Goal: Task Accomplishment & Management: Manage account settings

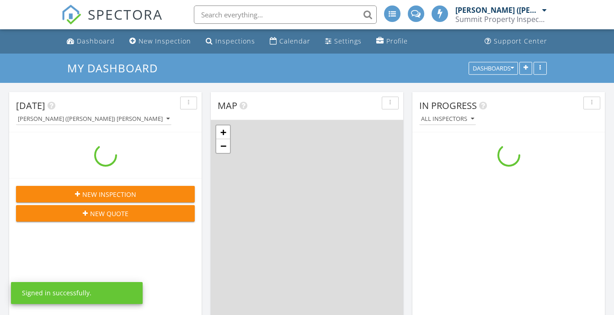
scroll to position [755, 628]
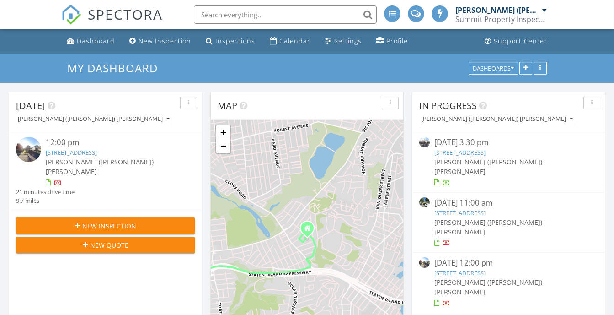
click at [486, 153] on link "18 Signs Rd, STATEN ISLAND, NY 10314" at bounding box center [459, 152] width 51 height 8
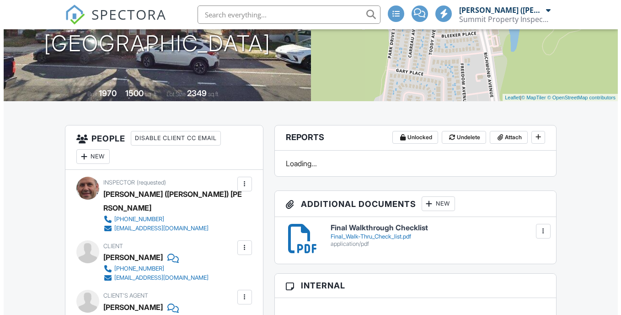
scroll to position [235, 0]
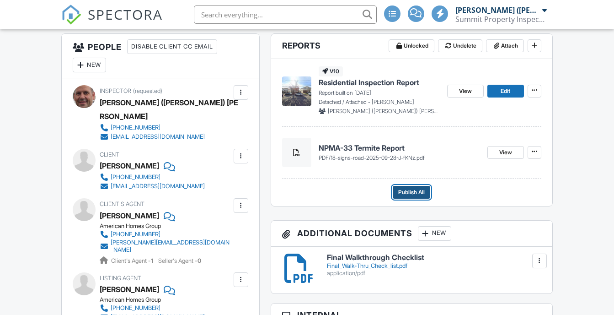
click at [423, 195] on span "Publish All" at bounding box center [411, 191] width 27 height 9
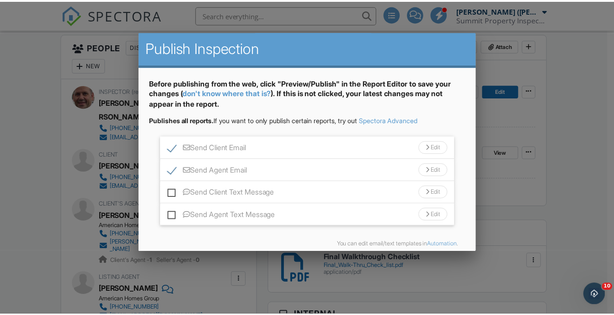
scroll to position [0, 0]
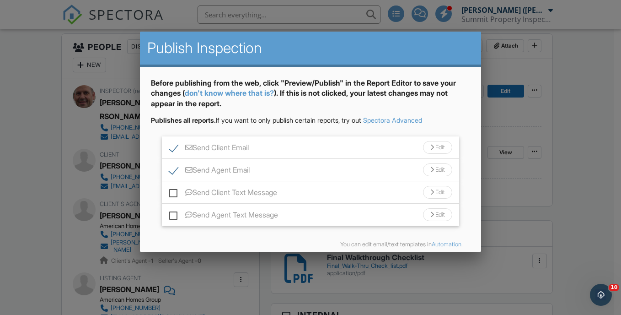
click at [173, 171] on label "Send Agent Email" at bounding box center [209, 171] width 80 height 11
checkbox input "false"
click at [614, 140] on div at bounding box center [310, 150] width 621 height 393
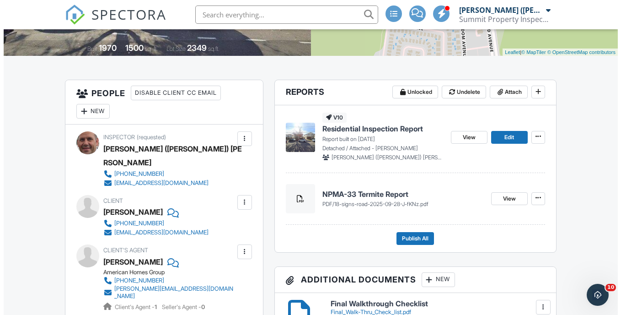
scroll to position [189, 0]
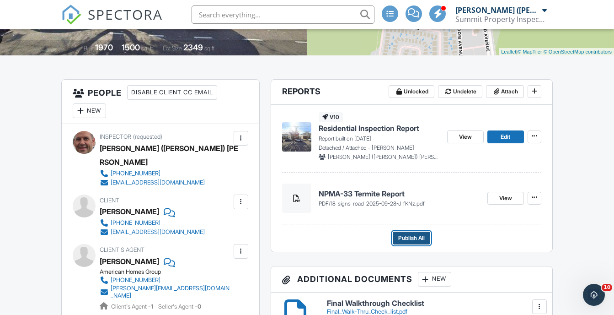
click at [425, 241] on span "Publish All" at bounding box center [411, 237] width 27 height 9
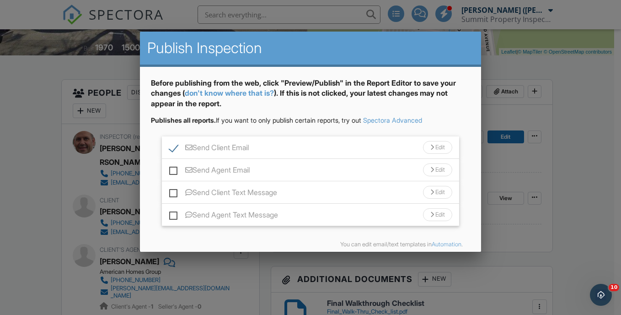
scroll to position [40, 0]
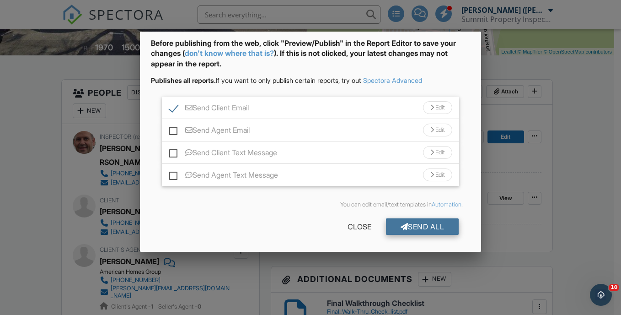
click at [414, 227] on div "Send All" at bounding box center [422, 226] width 73 height 16
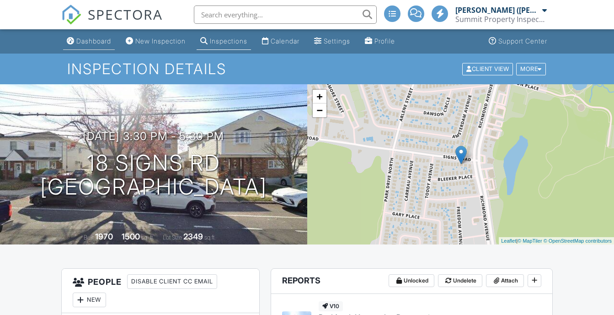
click at [95, 43] on div "Dashboard" at bounding box center [93, 41] width 35 height 8
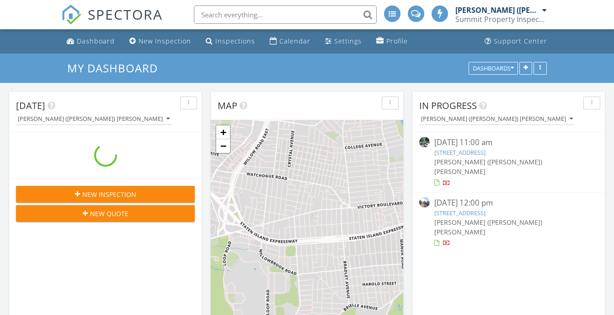
scroll to position [755, 628]
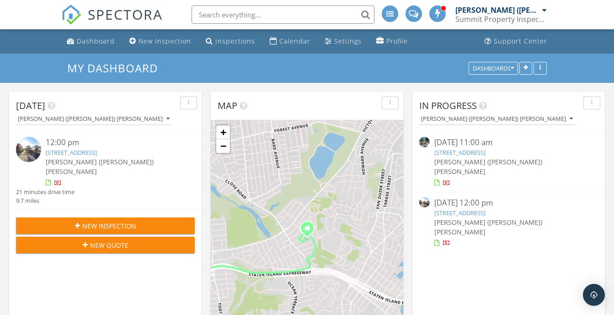
click at [486, 151] on link "279 Collfield Ave, STATEN ISLAND, NY 10314" at bounding box center [459, 152] width 51 height 8
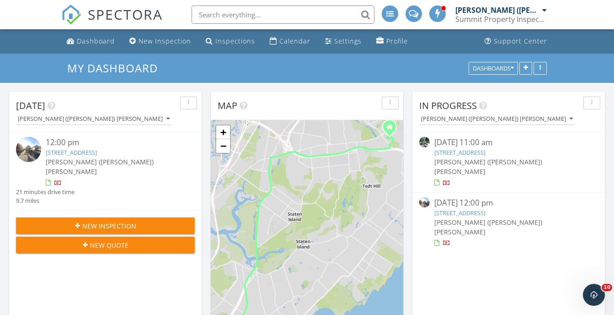
scroll to position [0, 0]
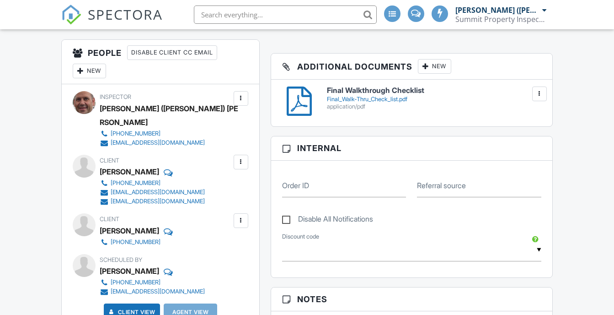
scroll to position [457, 0]
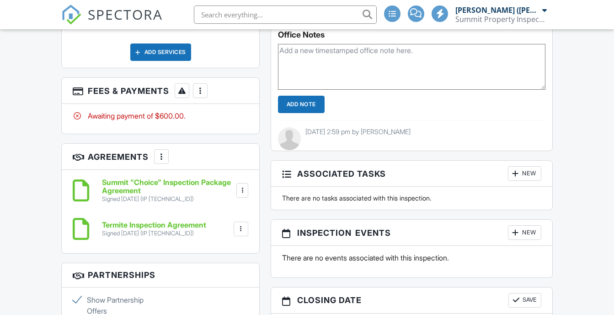
click at [199, 86] on div at bounding box center [200, 90] width 9 height 9
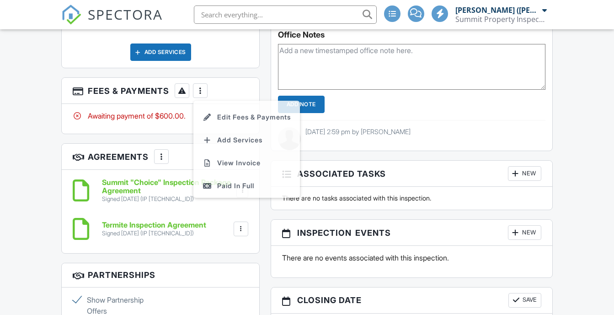
click at [236, 180] on div "Paid In Full" at bounding box center [247, 185] width 88 height 11
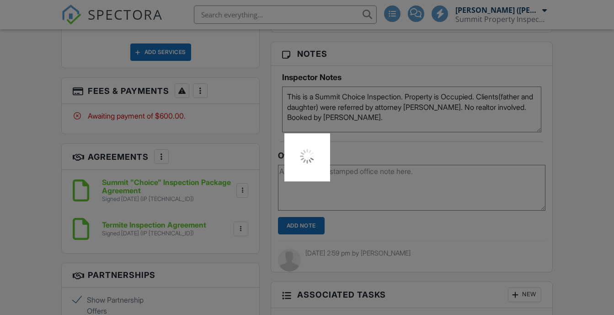
scroll to position [767, 0]
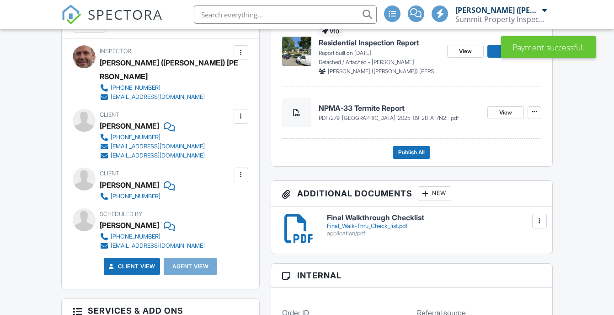
scroll to position [183, 0]
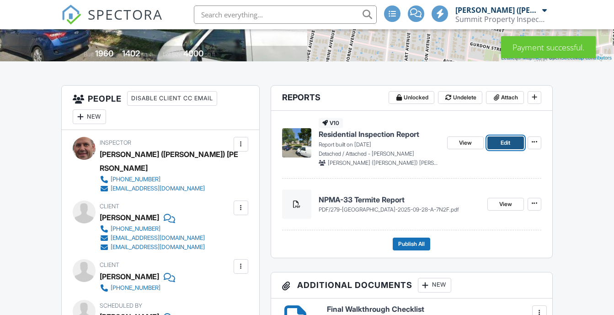
click at [513, 145] on link "Edit" at bounding box center [505, 142] width 37 height 13
